Goal: Information Seeking & Learning: Check status

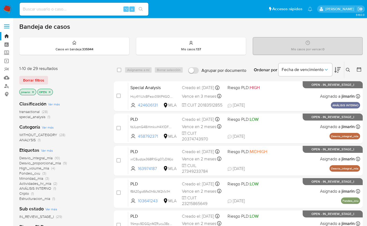
click at [347, 69] on icon at bounding box center [348, 70] width 4 height 4
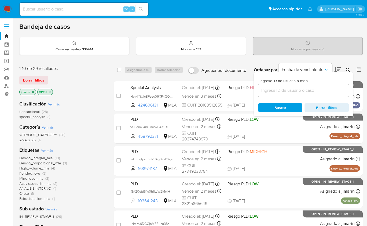
click at [326, 89] on input at bounding box center [303, 90] width 91 height 7
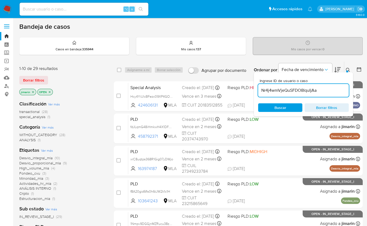
type input "Nr4j4wmVjeQuSFDO8IquIjAa"
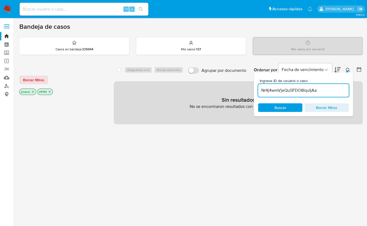
click at [349, 68] on icon at bounding box center [348, 70] width 4 height 4
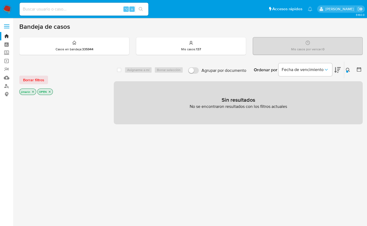
click at [50, 93] on p "OPEN" at bounding box center [45, 92] width 15 height 6
click at [50, 92] on icon "close-filter" at bounding box center [49, 91] width 3 height 3
click at [32, 92] on icon "close-filter" at bounding box center [32, 91] width 3 height 3
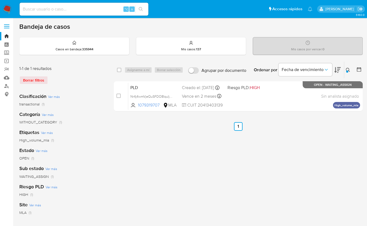
click at [333, 151] on div "select-all-cases-checkbox Asignarme a mí Borrar selección Agrupar por documento…" at bounding box center [238, 179] width 249 height 236
click at [347, 69] on icon at bounding box center [348, 70] width 4 height 4
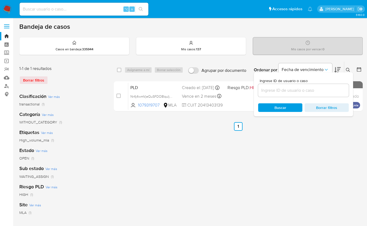
click at [9, 8] on img at bounding box center [7, 9] width 9 height 9
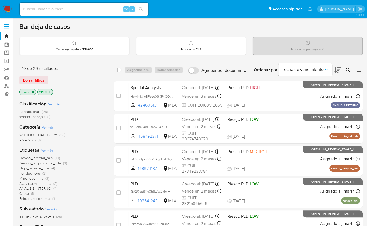
click at [350, 70] on icon at bounding box center [348, 70] width 4 height 4
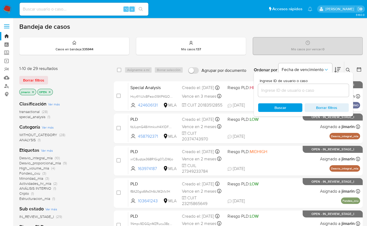
click at [337, 90] on input at bounding box center [303, 90] width 91 height 7
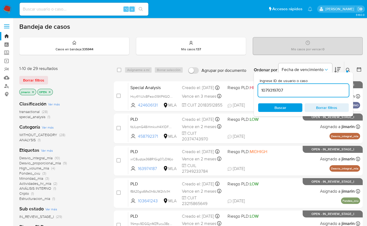
type input "1079319707"
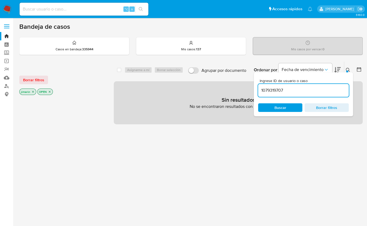
click at [49, 91] on icon "close-filter" at bounding box center [49, 91] width 3 height 3
click at [31, 90] on icon "close-filter" at bounding box center [32, 91] width 3 height 3
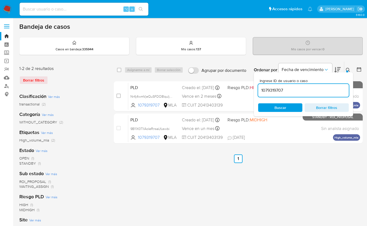
click at [345, 71] on button at bounding box center [349, 70] width 9 height 6
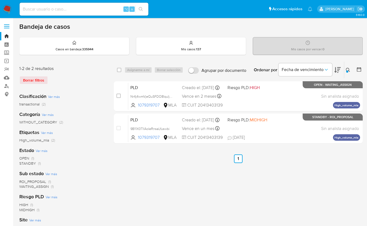
click at [325, 173] on div "select-all-cases-checkbox Asignarme a mí Borrar selección Agrupar por documento…" at bounding box center [238, 179] width 249 height 236
click at [277, 155] on ul "Anterior 1 Siguiente" at bounding box center [238, 158] width 249 height 9
click at [9, 9] on img at bounding box center [7, 9] width 9 height 9
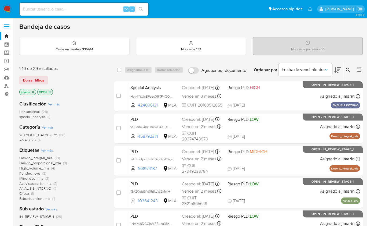
click at [50, 90] on icon "close-filter" at bounding box center [49, 91] width 3 height 3
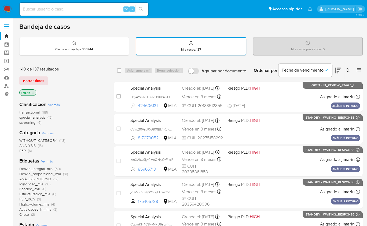
click at [348, 68] on icon at bounding box center [348, 70] width 4 height 4
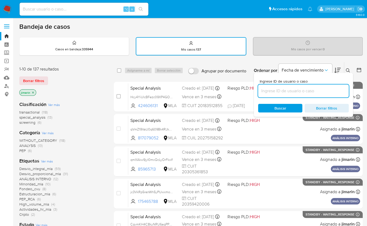
click at [338, 89] on input at bounding box center [303, 90] width 91 height 7
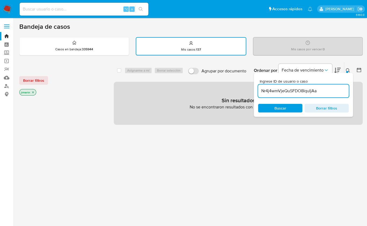
click at [348, 70] on icon at bounding box center [348, 70] width 4 height 4
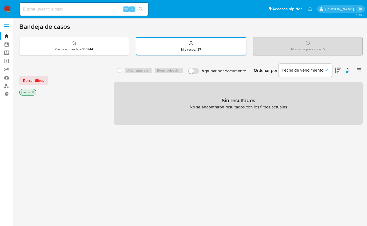
click at [35, 93] on p "jimarin" at bounding box center [28, 92] width 16 height 6
click at [34, 92] on icon "close-filter" at bounding box center [32, 91] width 3 height 3
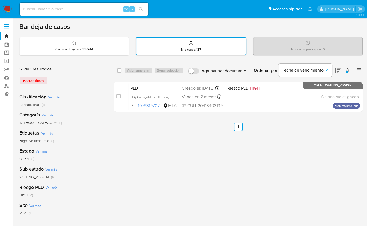
click at [347, 71] on div at bounding box center [347, 72] width 2 height 2
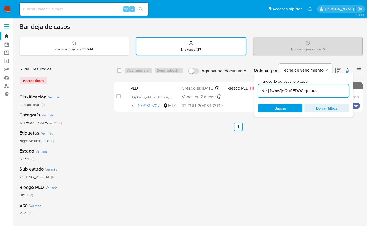
click at [318, 93] on input "Nr4j4wmVjeQuSFDO8IquIjAa" at bounding box center [303, 90] width 91 height 7
type input "1079319707"
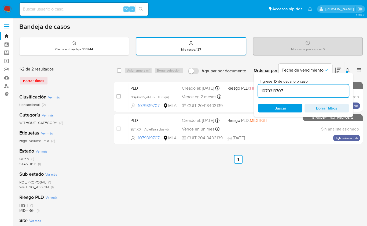
click at [350, 71] on icon at bounding box center [348, 70] width 4 height 4
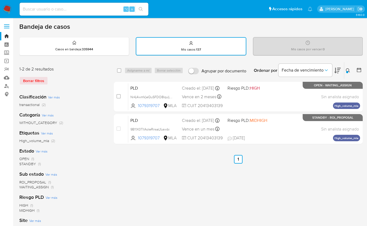
click at [93, 73] on div "1-2 de 2 resultados Borrar filtros" at bounding box center [62, 77] width 86 height 23
click at [136, 63] on div "select-all-cases-checkbox Asignarme a mí Borrar selección Agrupar por documento…" at bounding box center [238, 70] width 249 height 17
